Goal: Information Seeking & Learning: Learn about a topic

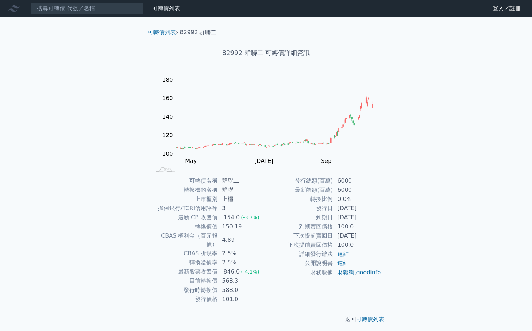
drag, startPoint x: 302, startPoint y: 234, endPoint x: 370, endPoint y: 232, distance: 68.0
click at [372, 232] on tr "下次提前賣回日 [DATE]" at bounding box center [323, 235] width 115 height 9
click at [370, 232] on td "[DATE]" at bounding box center [357, 235] width 48 height 9
click at [334, 216] on td "[DATE]" at bounding box center [357, 217] width 48 height 9
drag, startPoint x: 195, startPoint y: 226, endPoint x: 244, endPoint y: 228, distance: 49.0
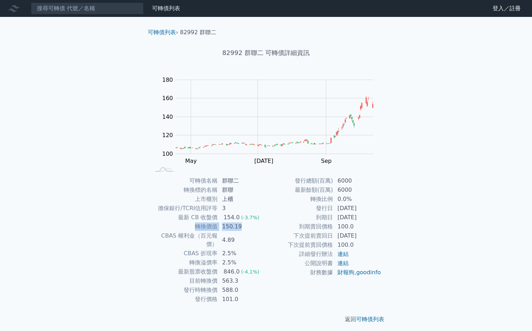
click at [244, 228] on tr "轉換價值 150.19" at bounding box center [208, 226] width 115 height 9
drag, startPoint x: 186, startPoint y: 281, endPoint x: 249, endPoint y: 283, distance: 63.4
click at [249, 285] on tr "發行時轉換價 588.0" at bounding box center [208, 289] width 115 height 9
click at [214, 285] on td "發行時轉換價" at bounding box center [184, 289] width 67 height 9
